Goal: Check status: Check status

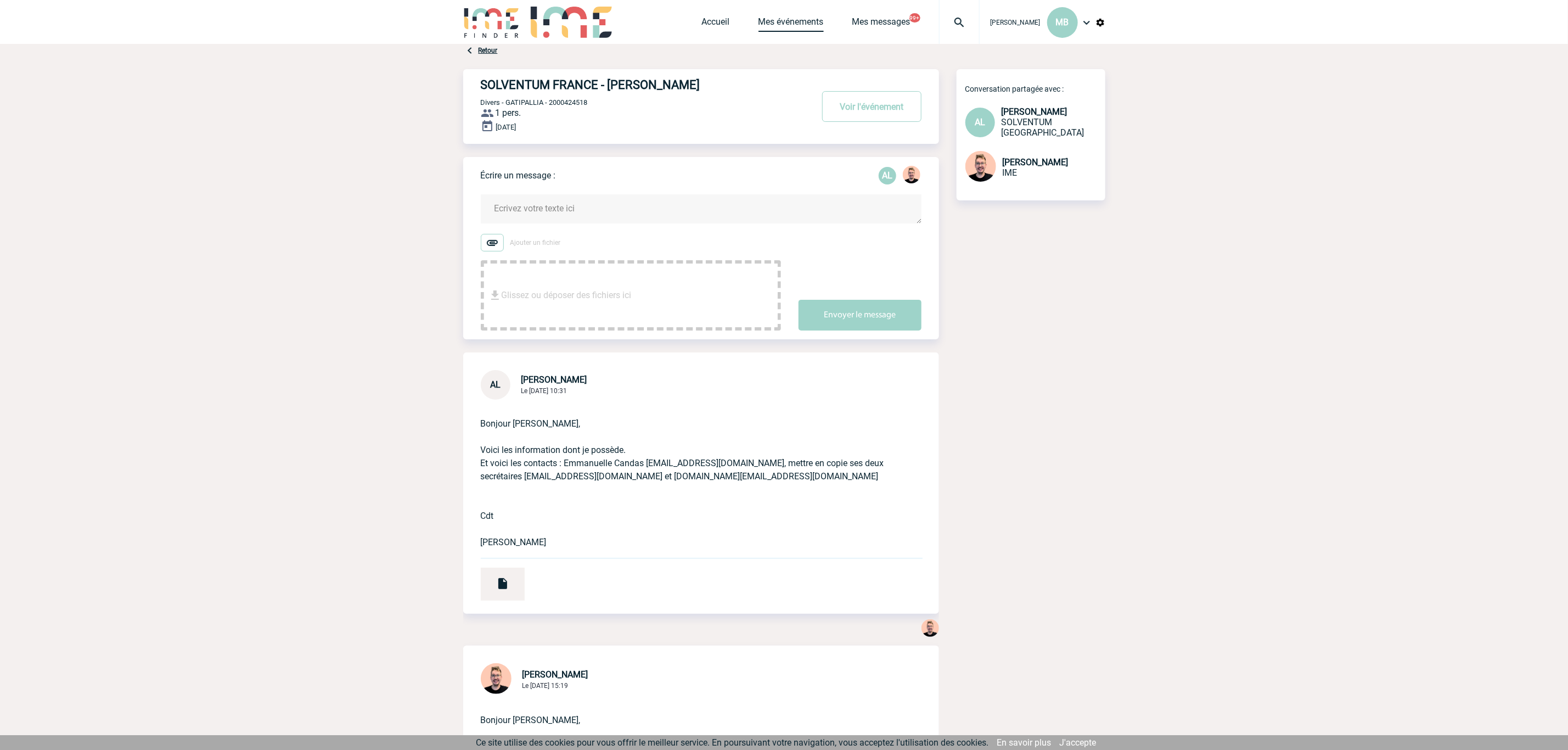
click at [776, 23] on link "Mes événements" at bounding box center [791, 24] width 65 height 16
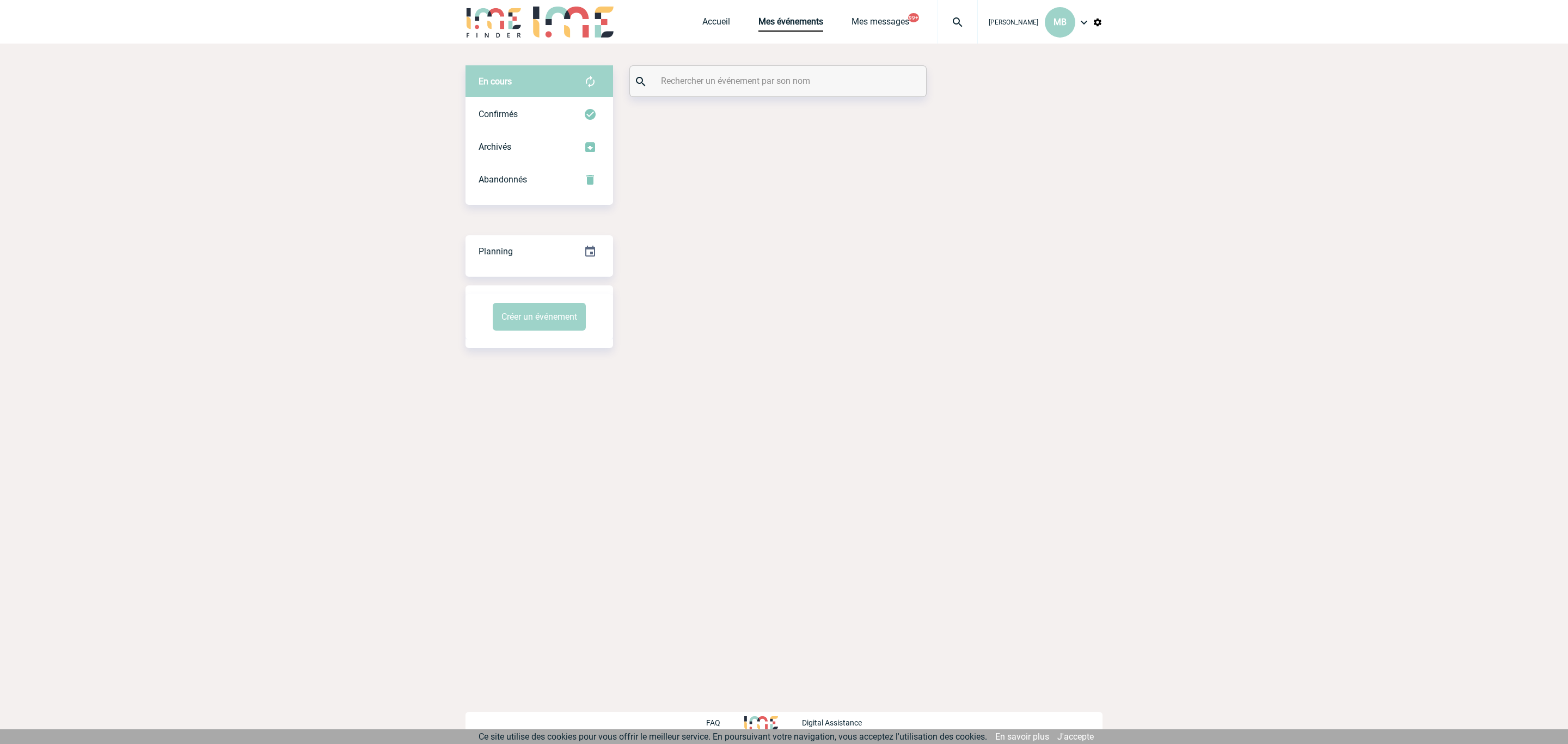
drag, startPoint x: 717, startPoint y: 85, endPoint x: 712, endPoint y: 79, distance: 7.8
click at [717, 85] on input "text" at bounding box center [779, 80] width 242 height 15
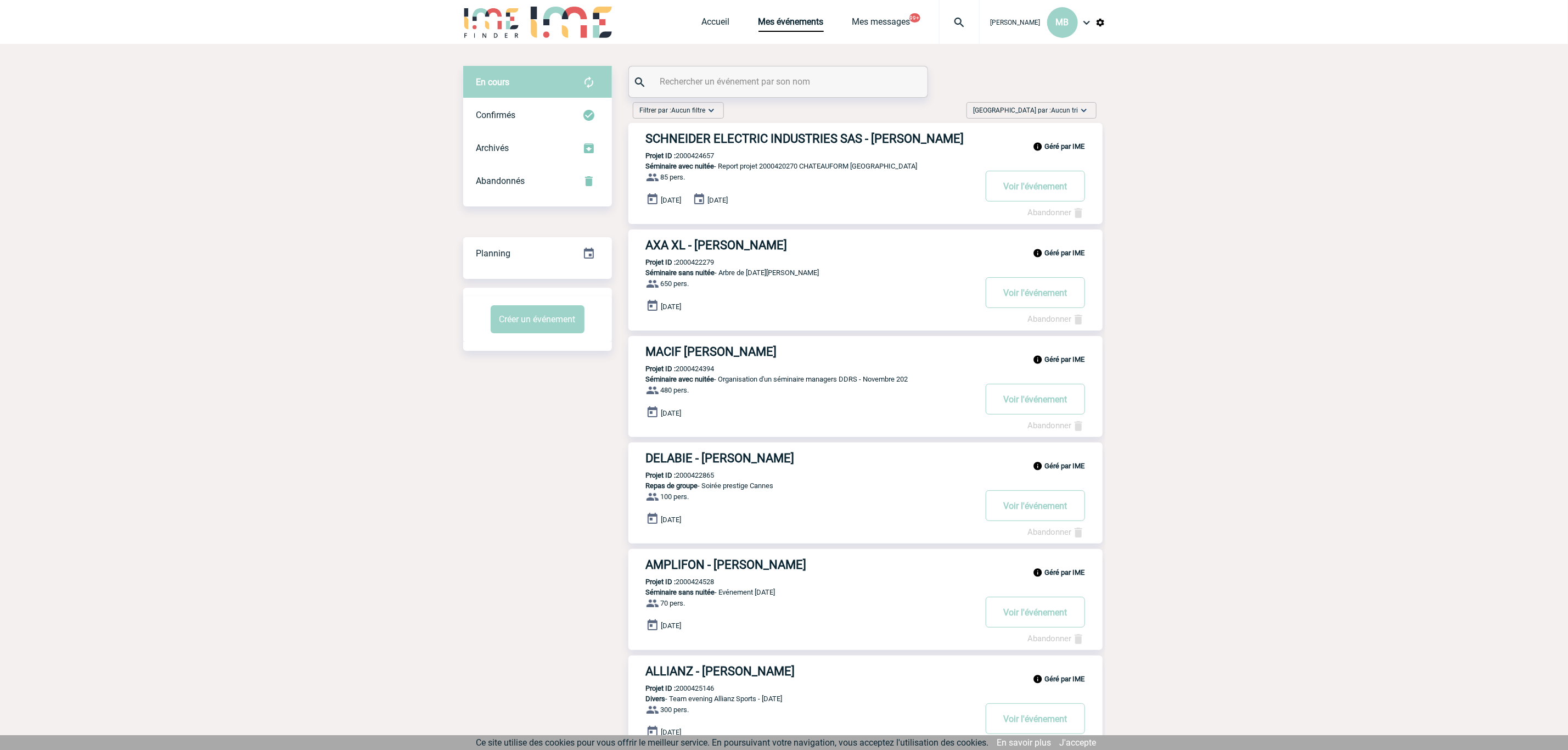
paste input "2000425571"
type input "2000425571"
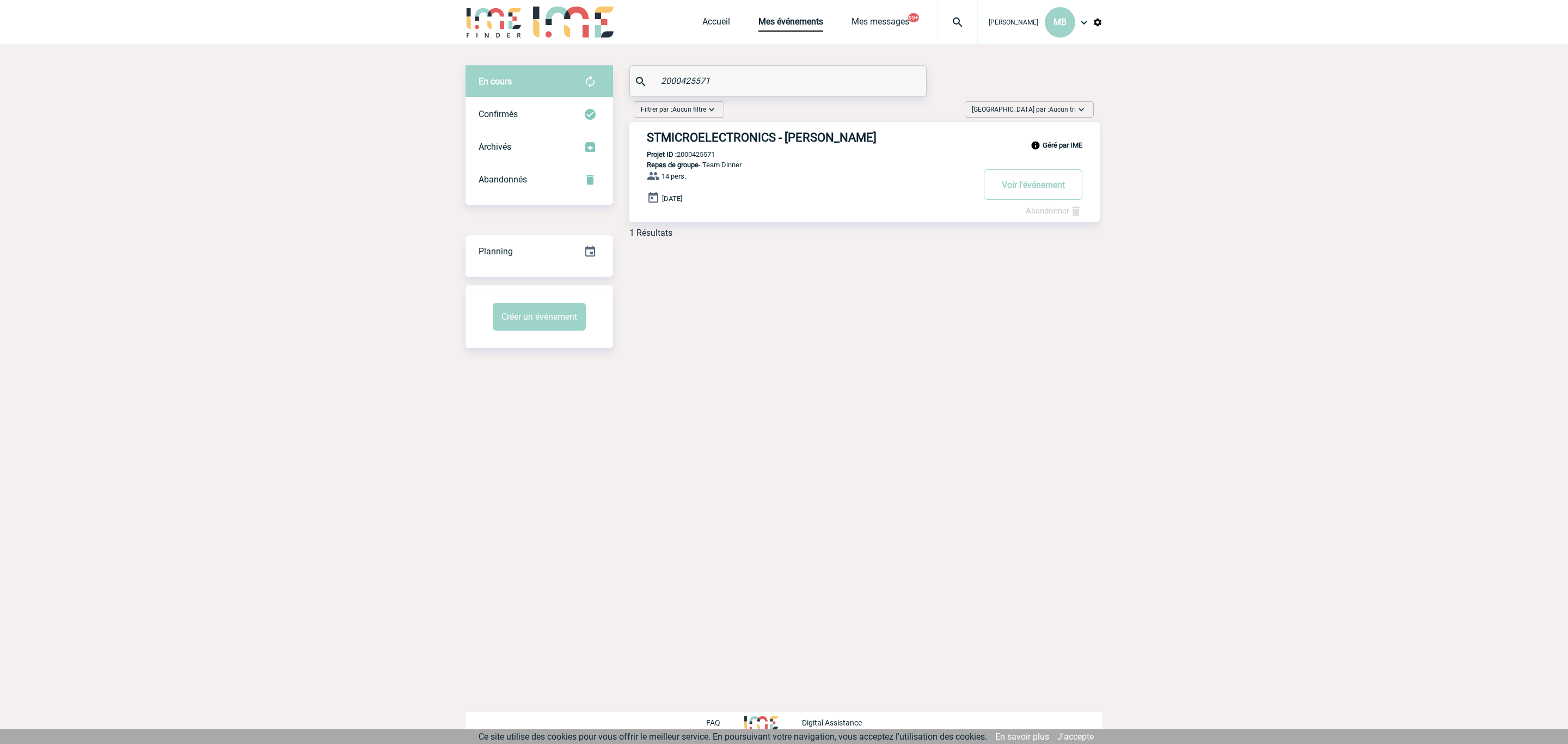
click at [790, 142] on h3 "STMICROELECTRONICS - [PERSON_NAME]" at bounding box center [810, 137] width 327 height 13
